Goal: Transaction & Acquisition: Purchase product/service

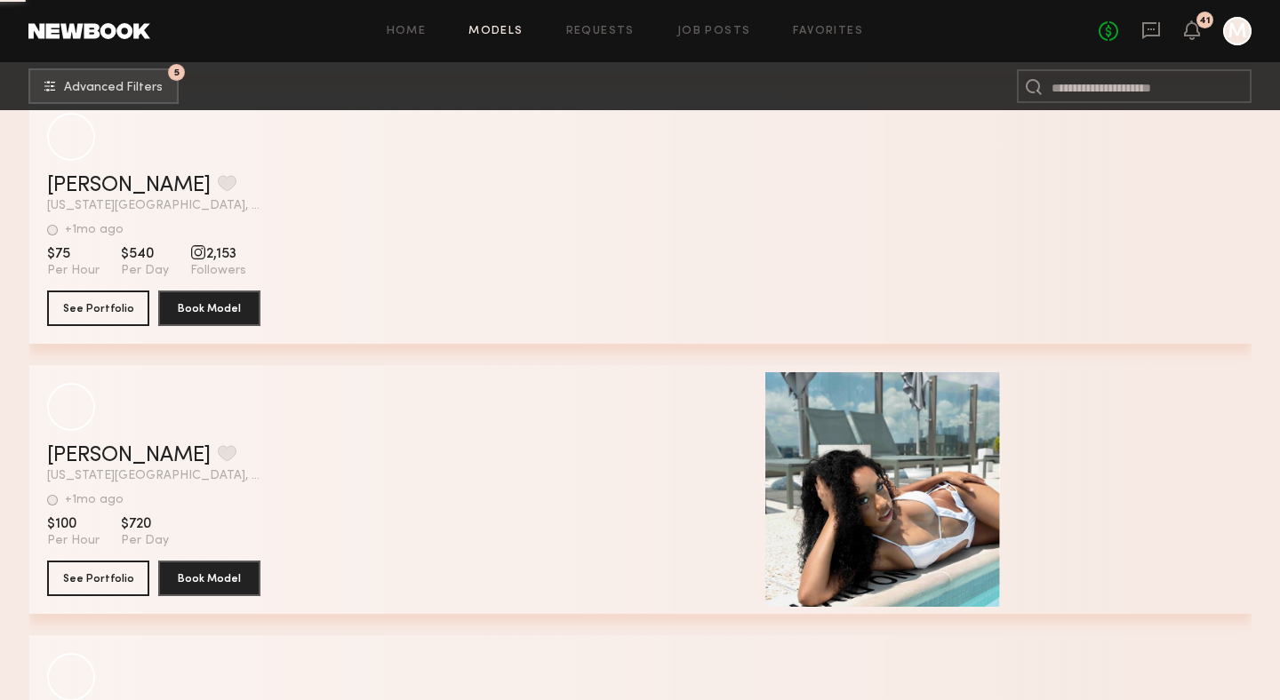
scroll to position [90111, 0]
